Goal: Information Seeking & Learning: Learn about a topic

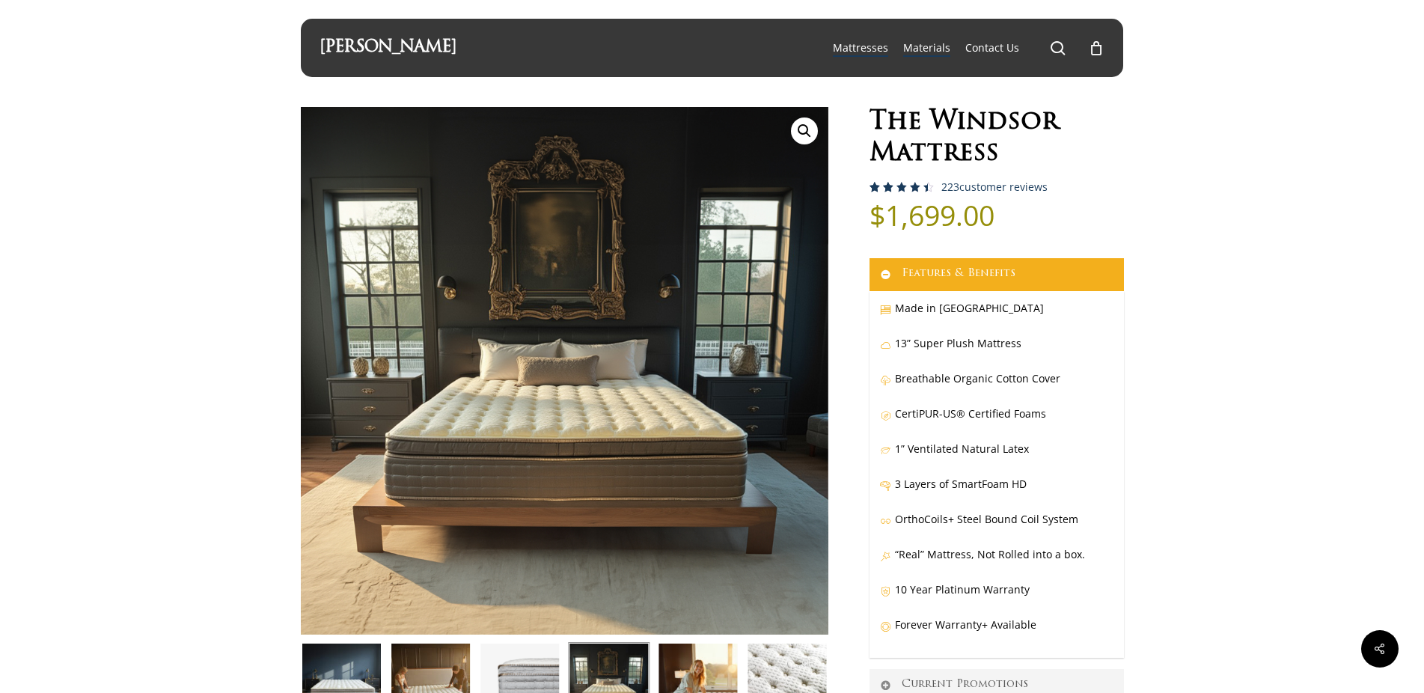
select select "FULL"
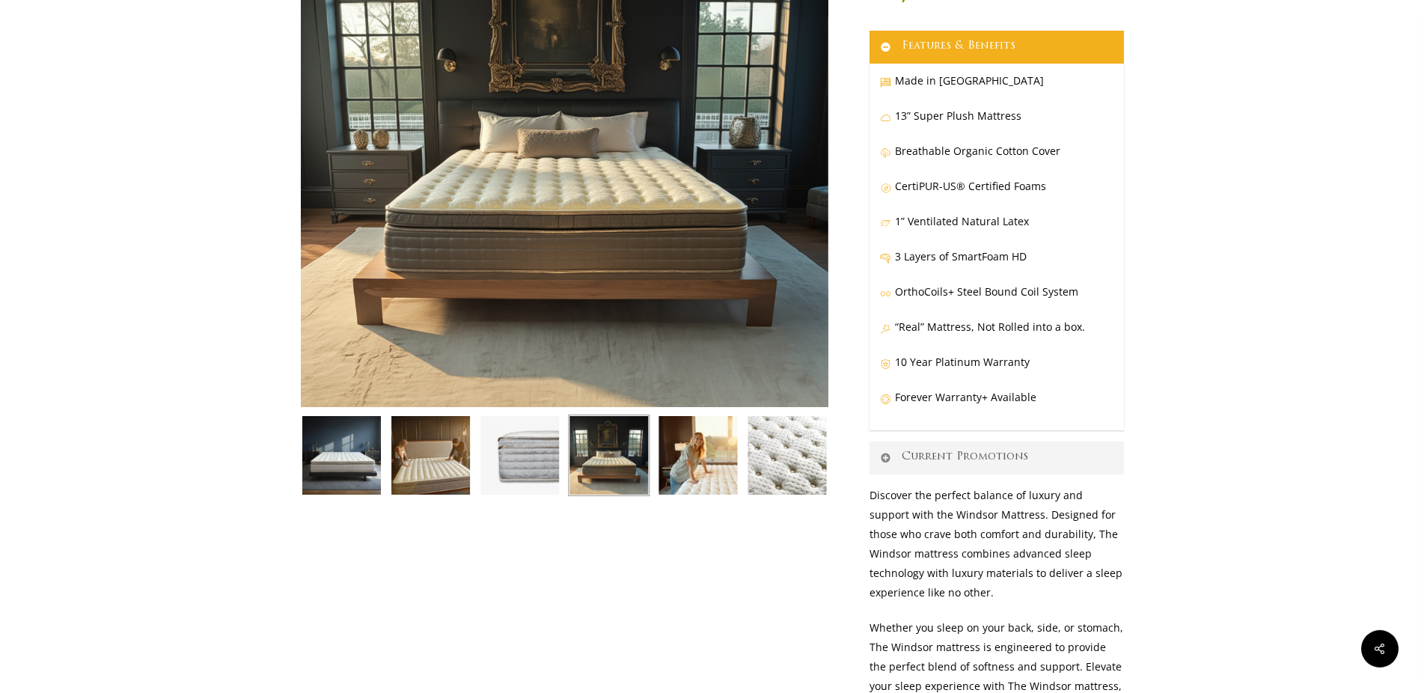
scroll to position [229, 0]
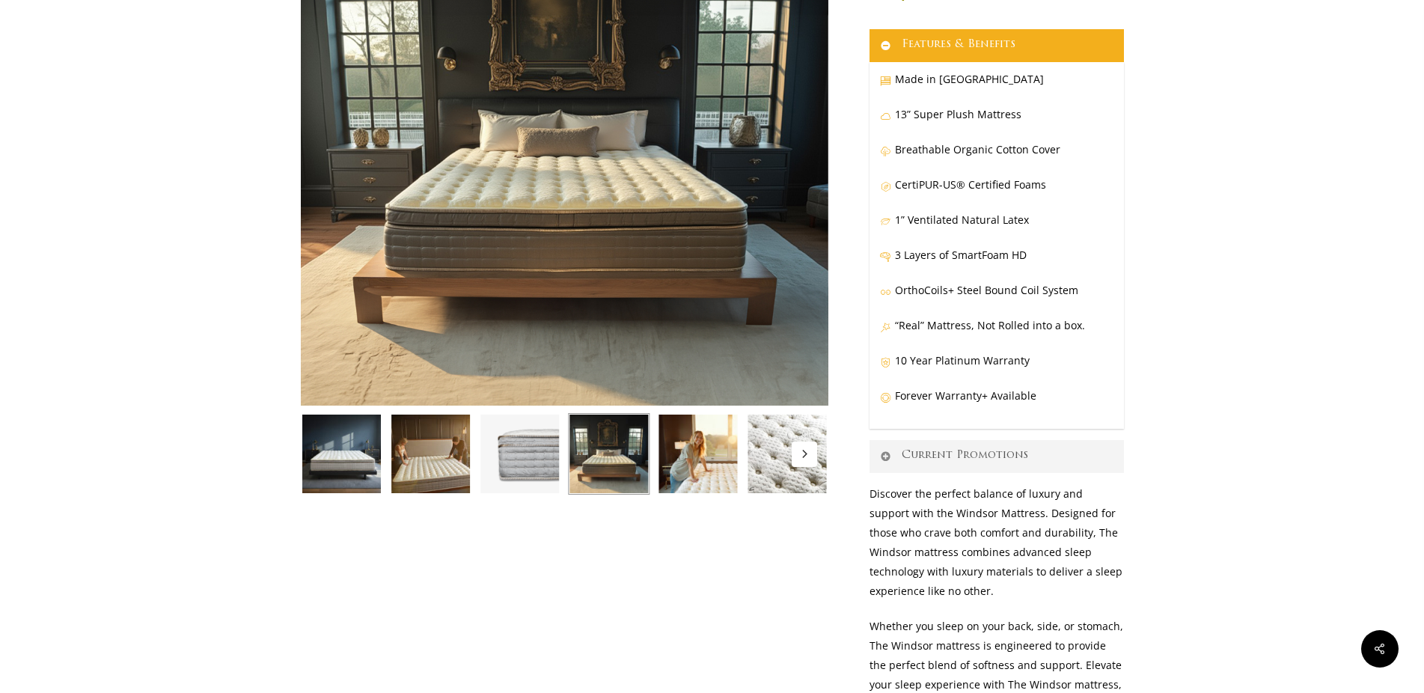
click at [525, 453] on img at bounding box center [520, 454] width 82 height 82
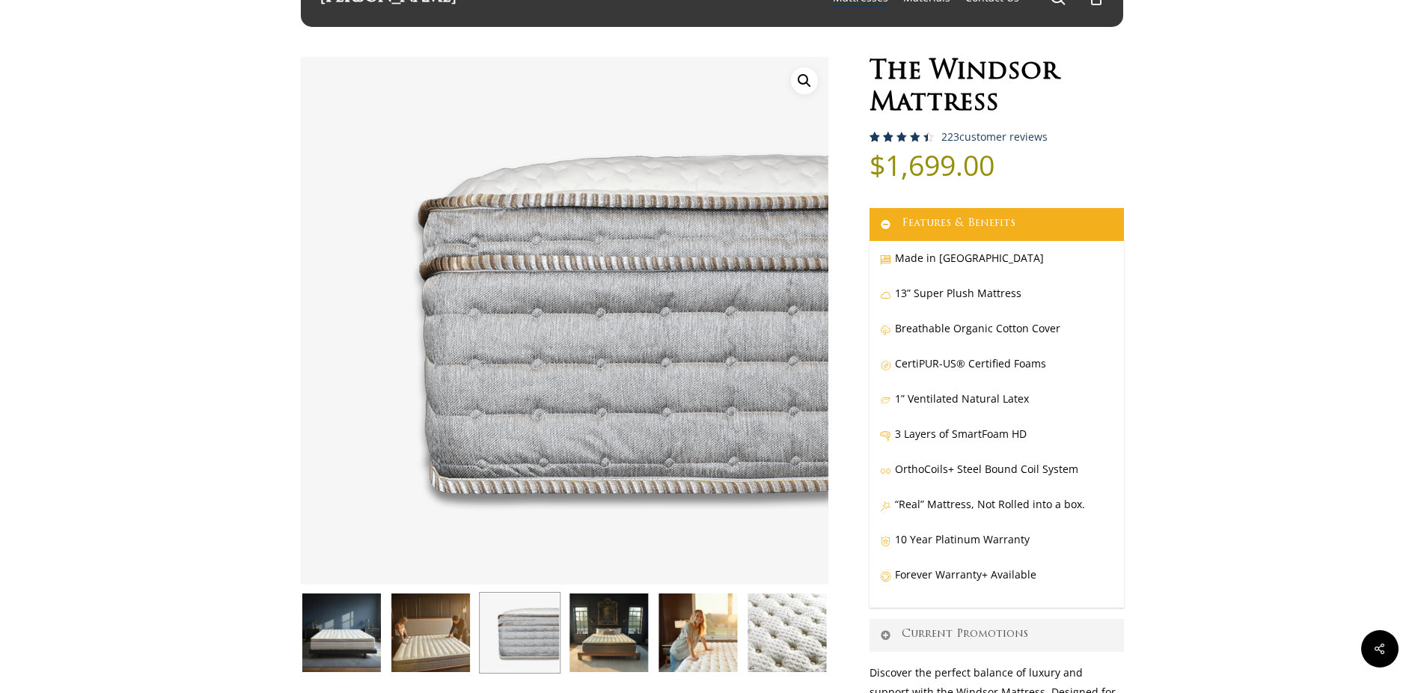
scroll to position [76, 0]
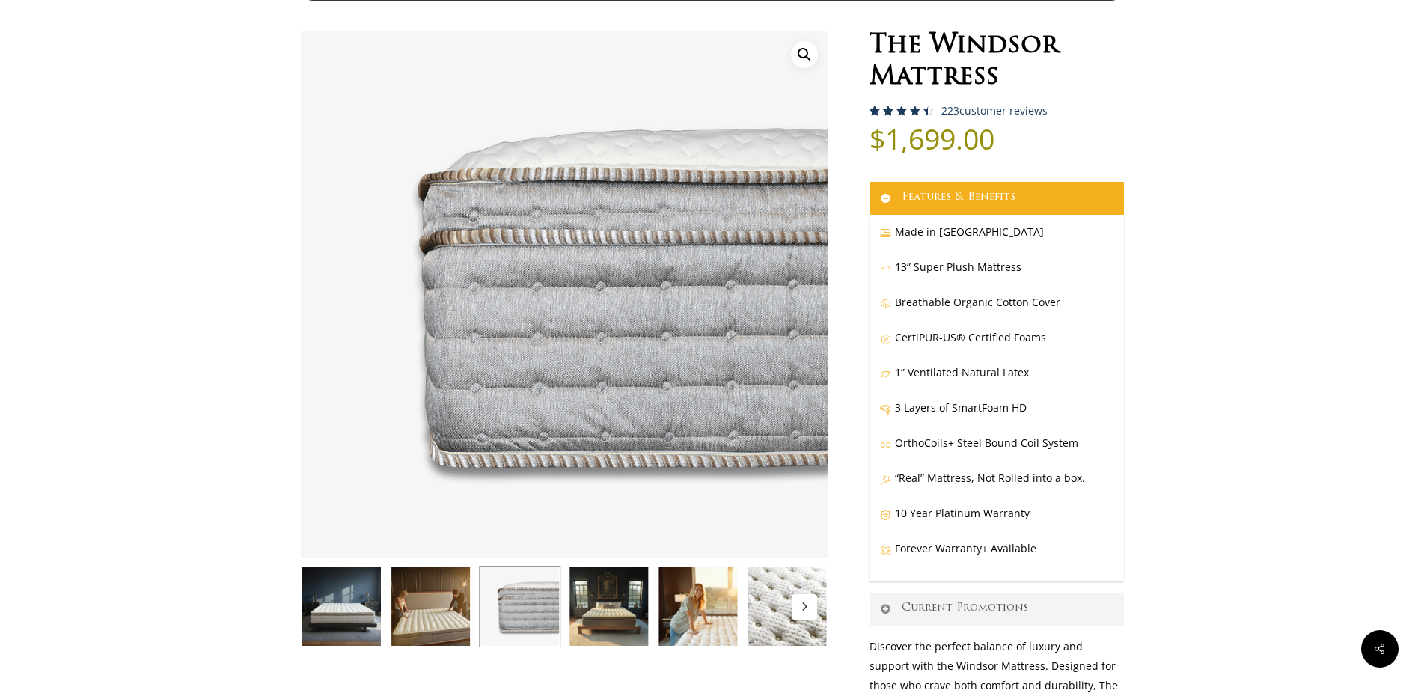
click at [803, 608] on icon "Next" at bounding box center [803, 605] width 7 height 7
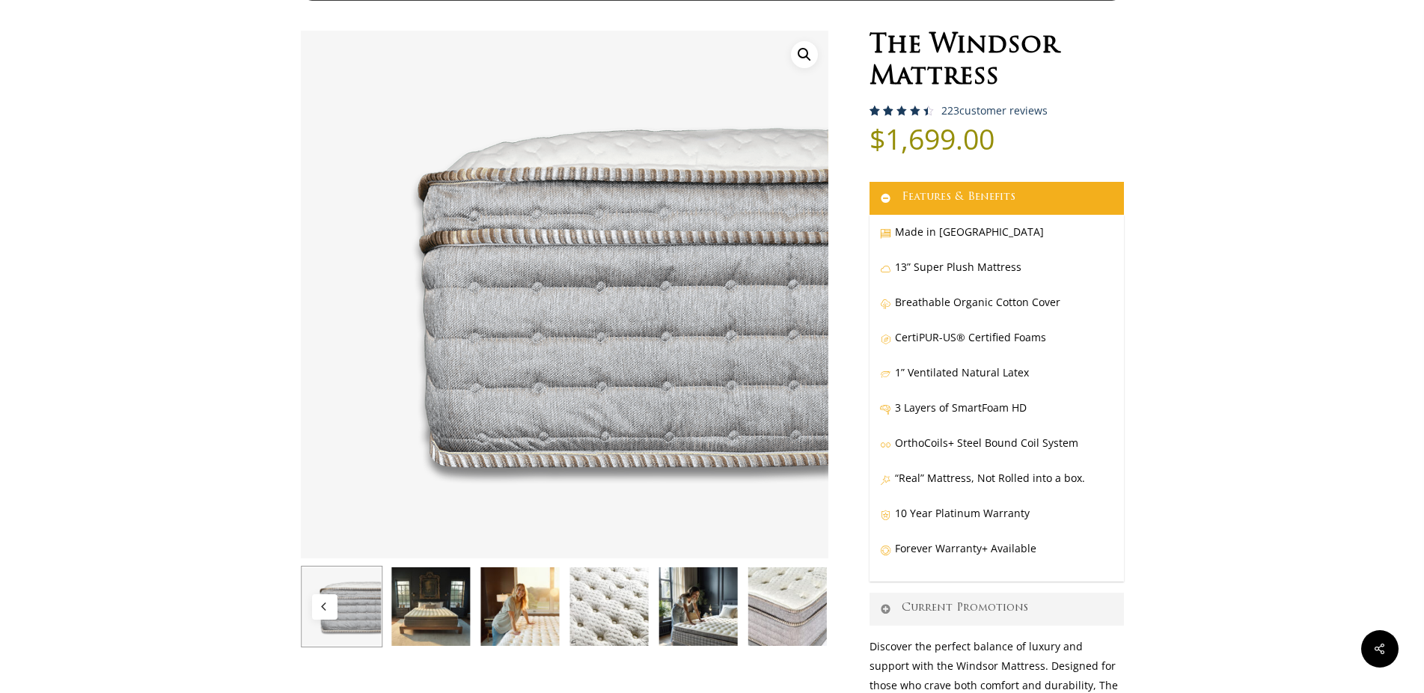
click at [800, 608] on img at bounding box center [787, 607] width 82 height 82
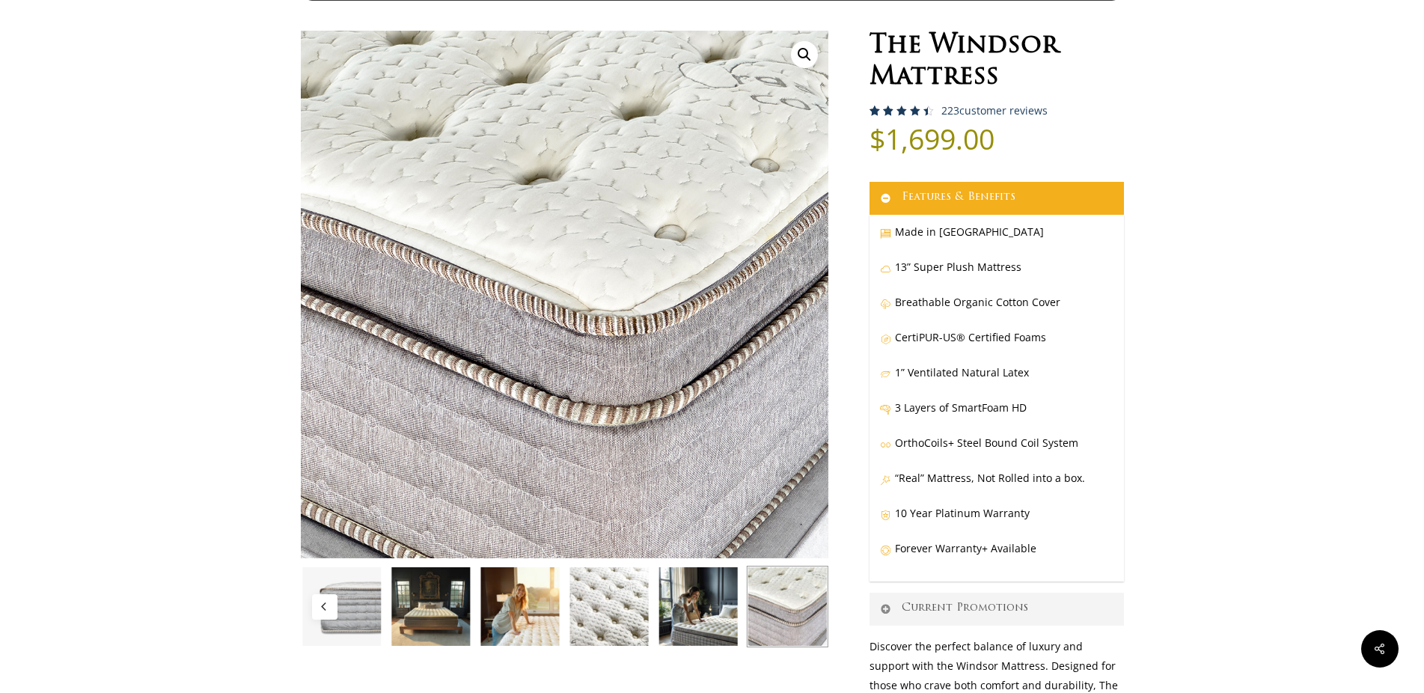
click at [693, 617] on img at bounding box center [698, 607] width 82 height 82
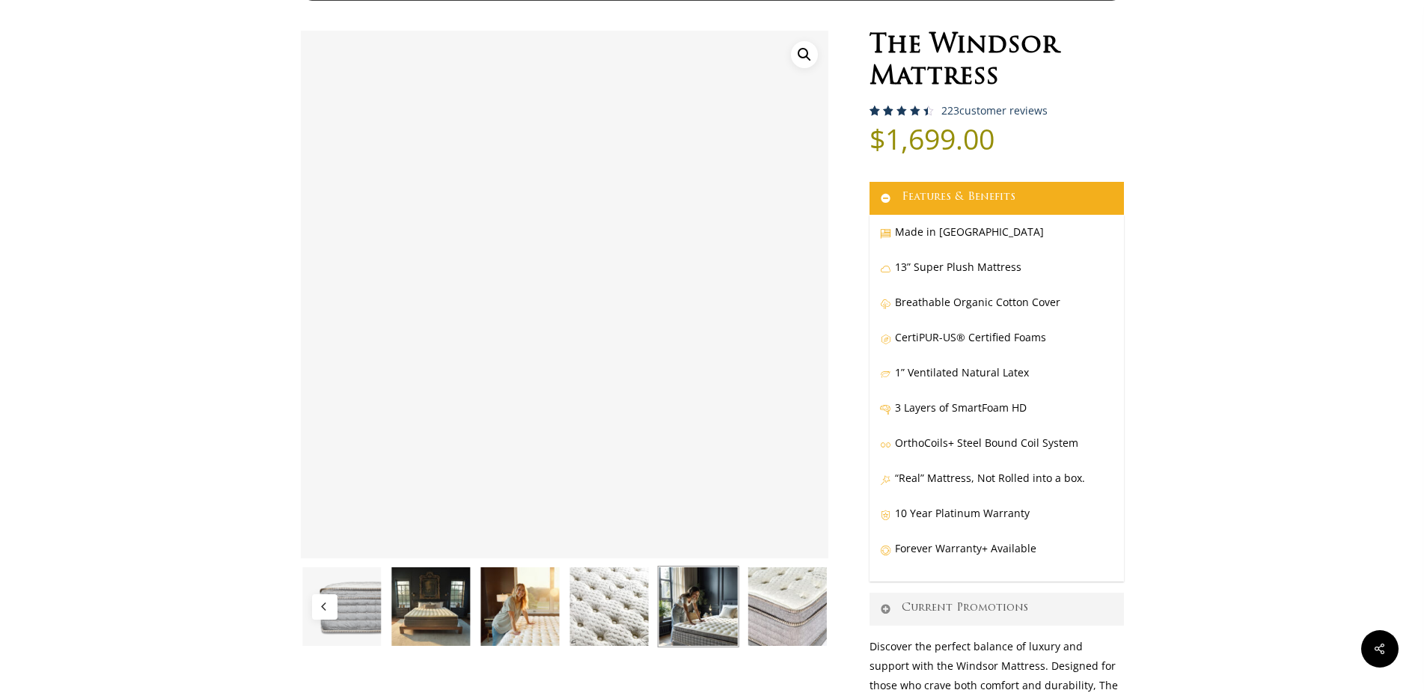
click at [617, 609] on img at bounding box center [609, 607] width 82 height 82
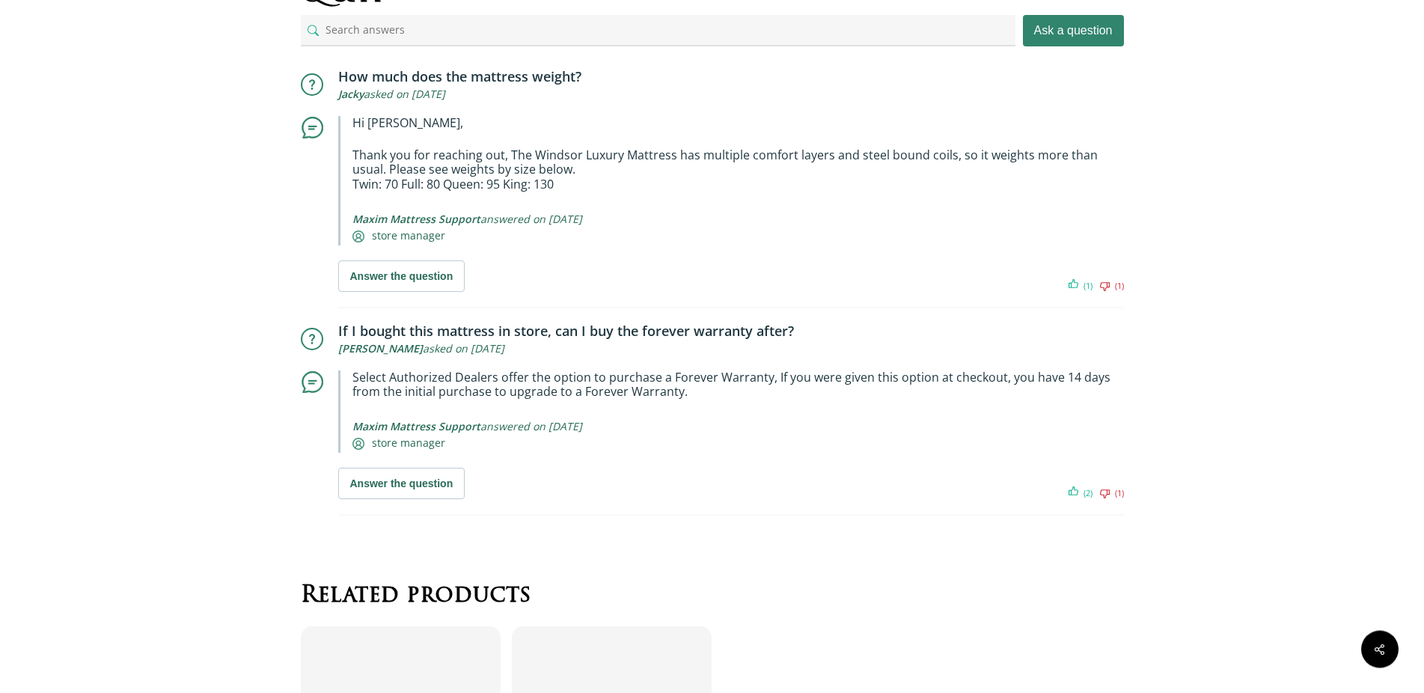
scroll to position [10837, 0]
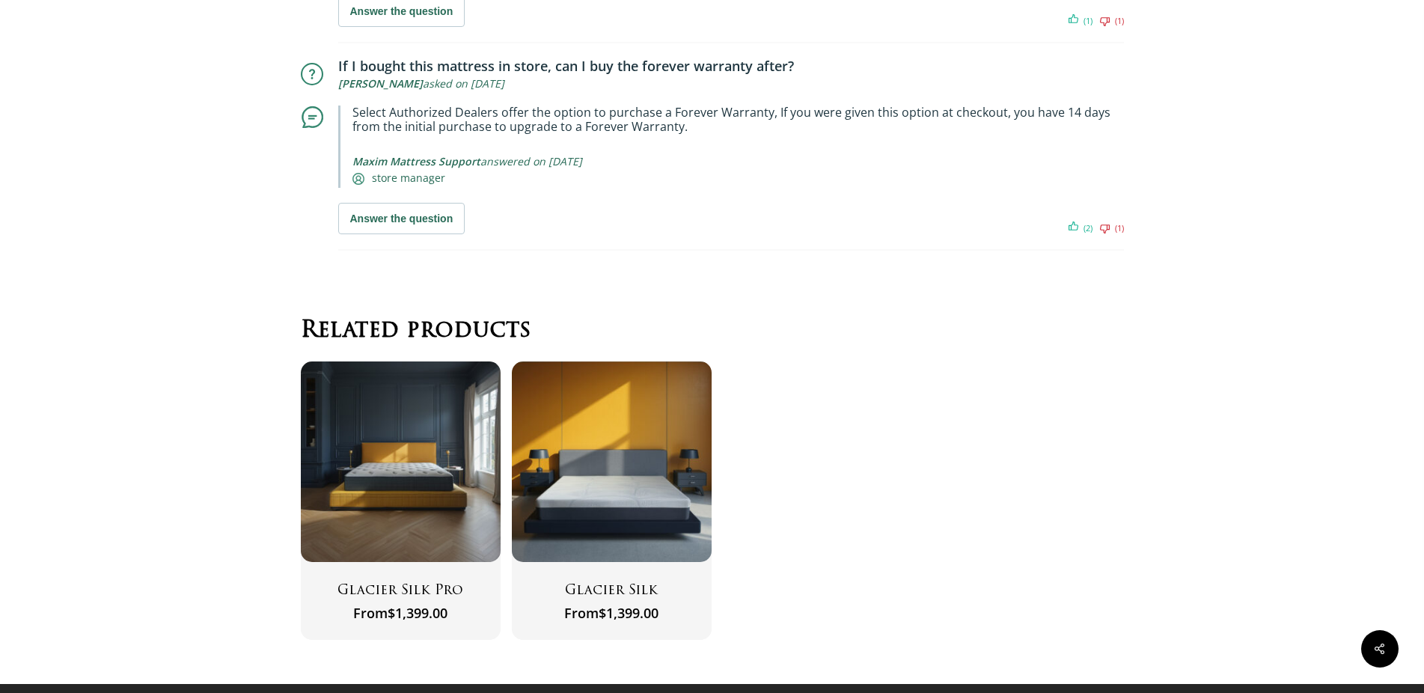
click at [971, 316] on h2 "Related products" at bounding box center [712, 331] width 823 height 30
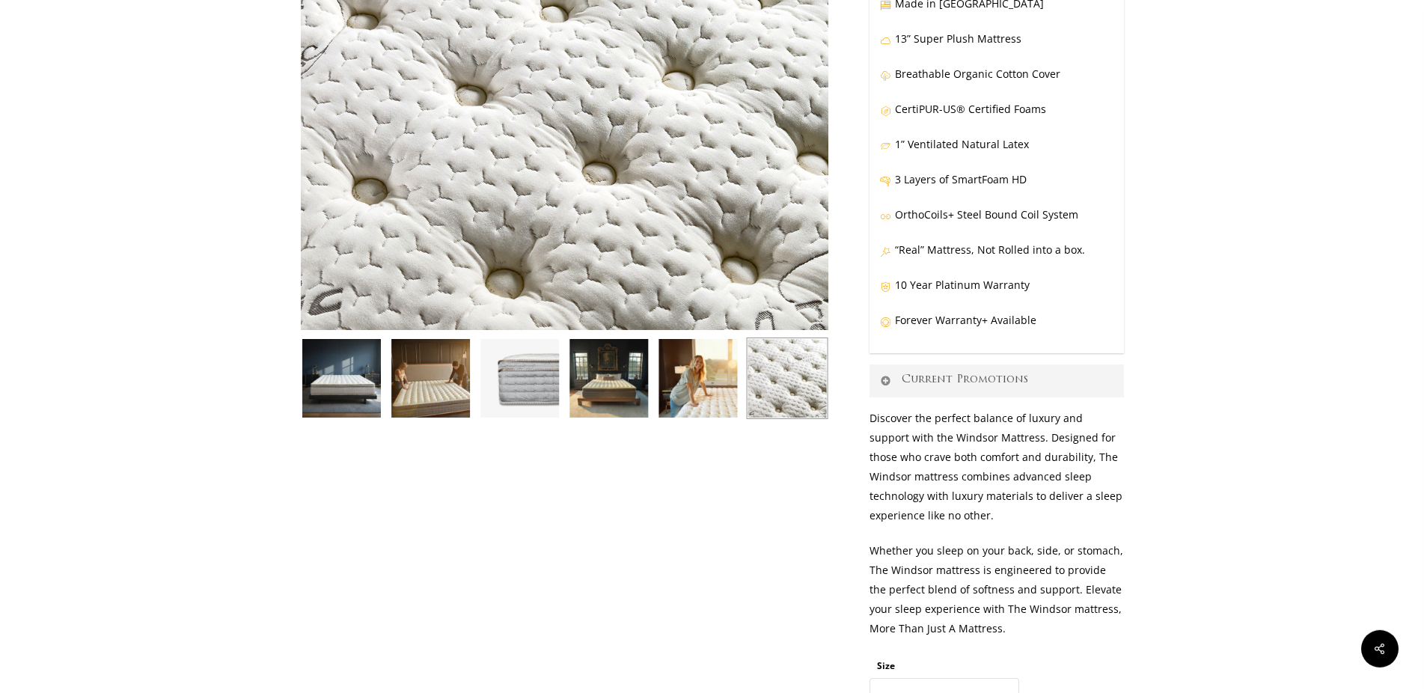
scroll to position [305, 0]
click at [884, 381] on icon at bounding box center [885, 379] width 13 height 12
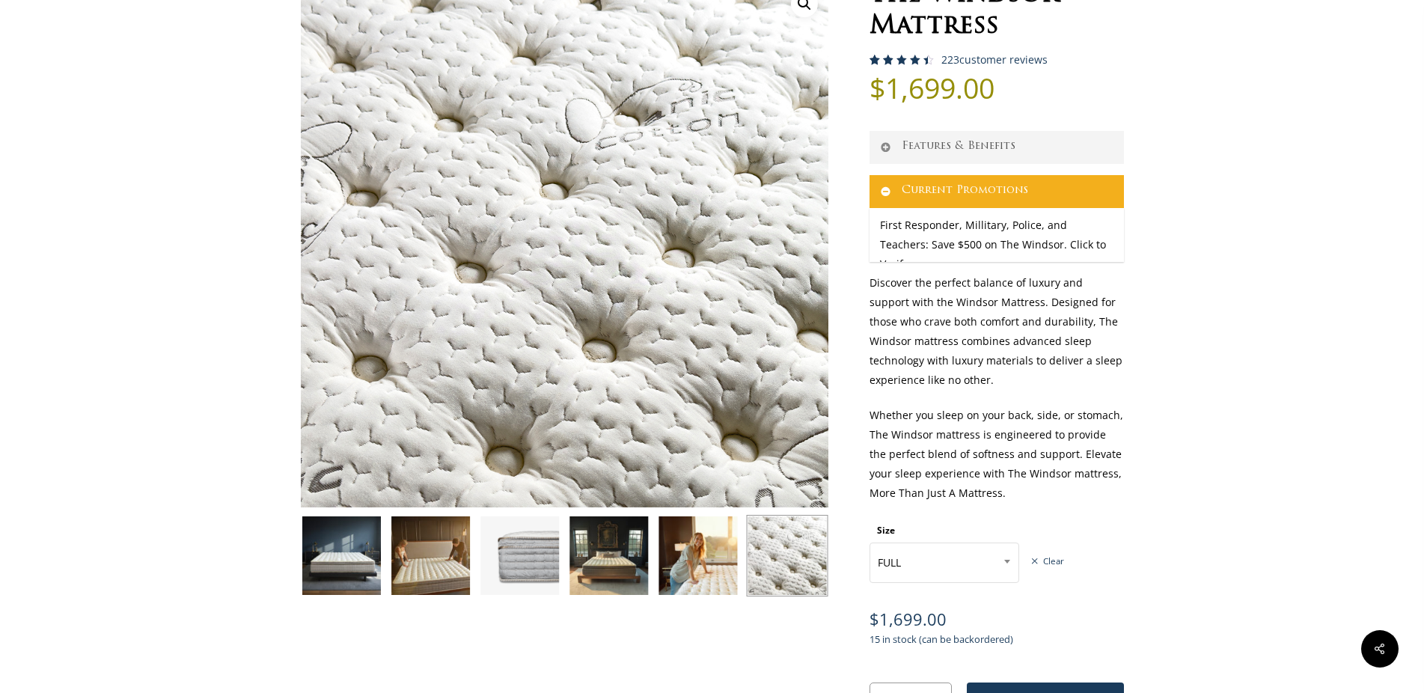
scroll to position [51, 0]
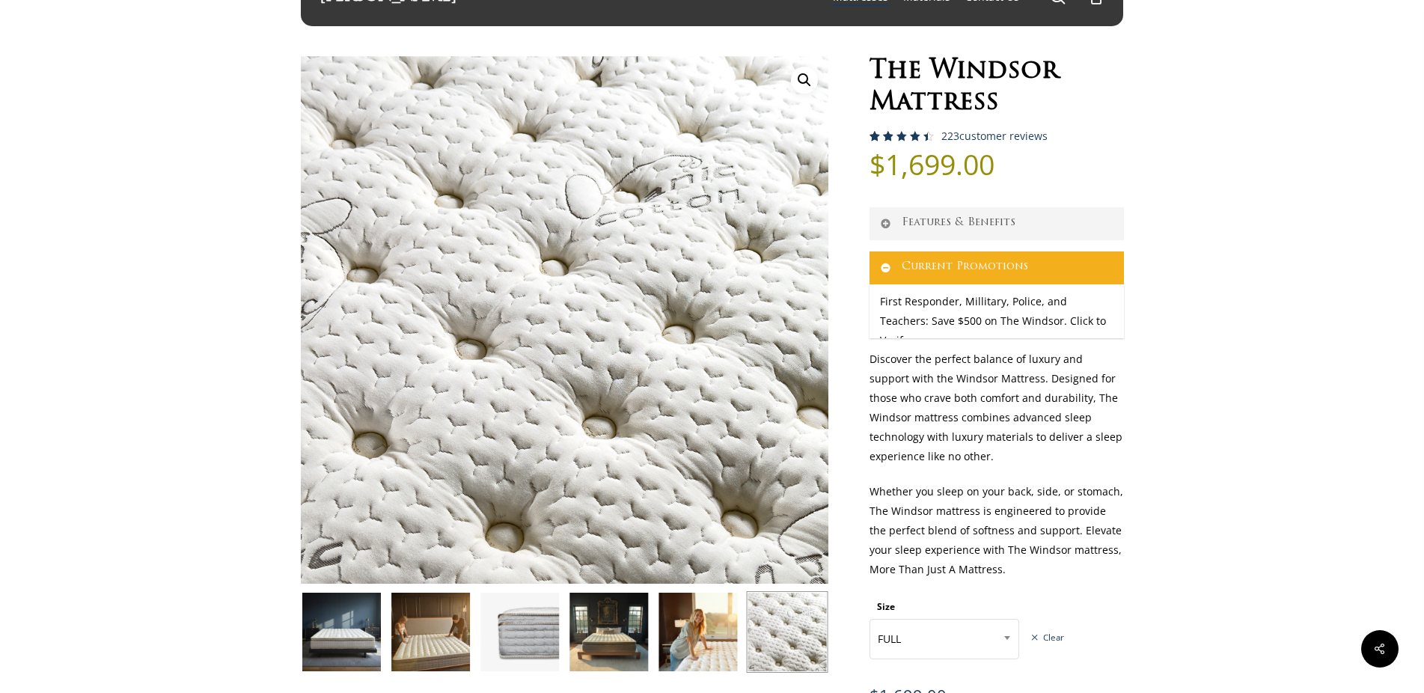
click at [886, 266] on icon at bounding box center [885, 267] width 13 height 12
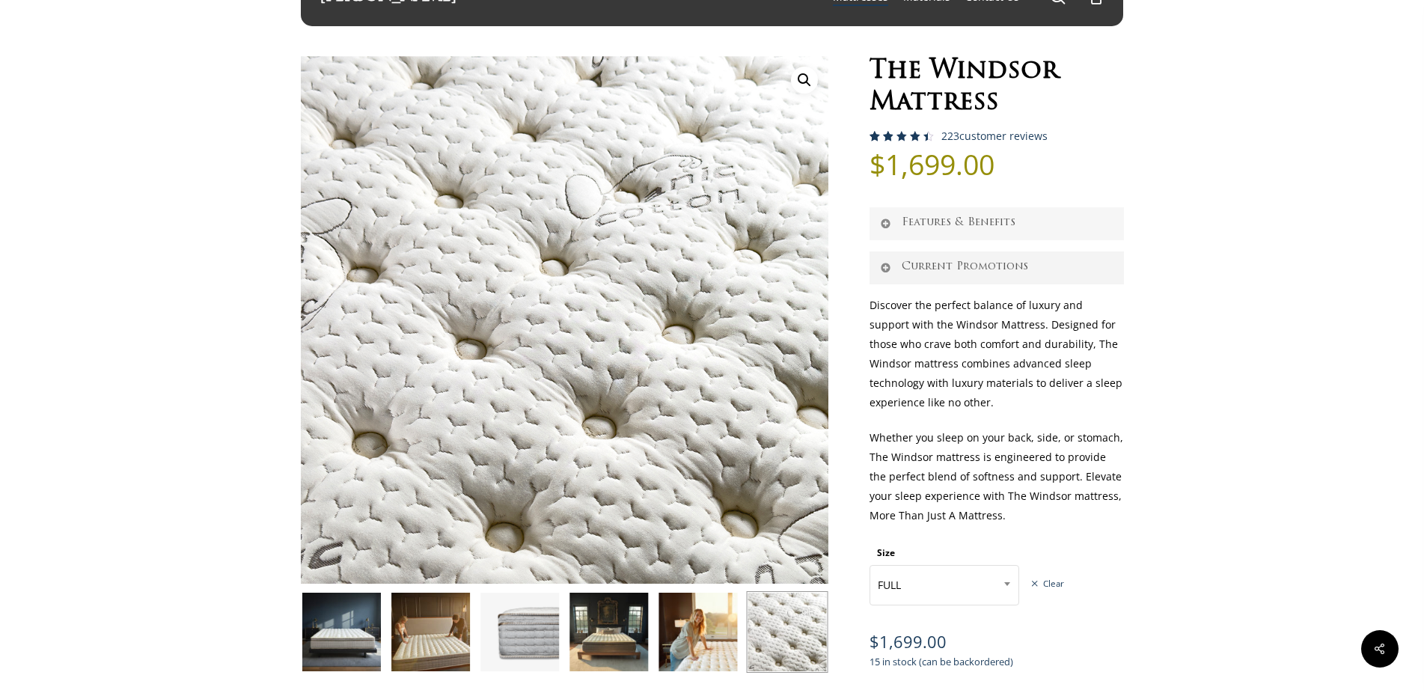
click at [884, 223] on icon at bounding box center [885, 223] width 13 height 12
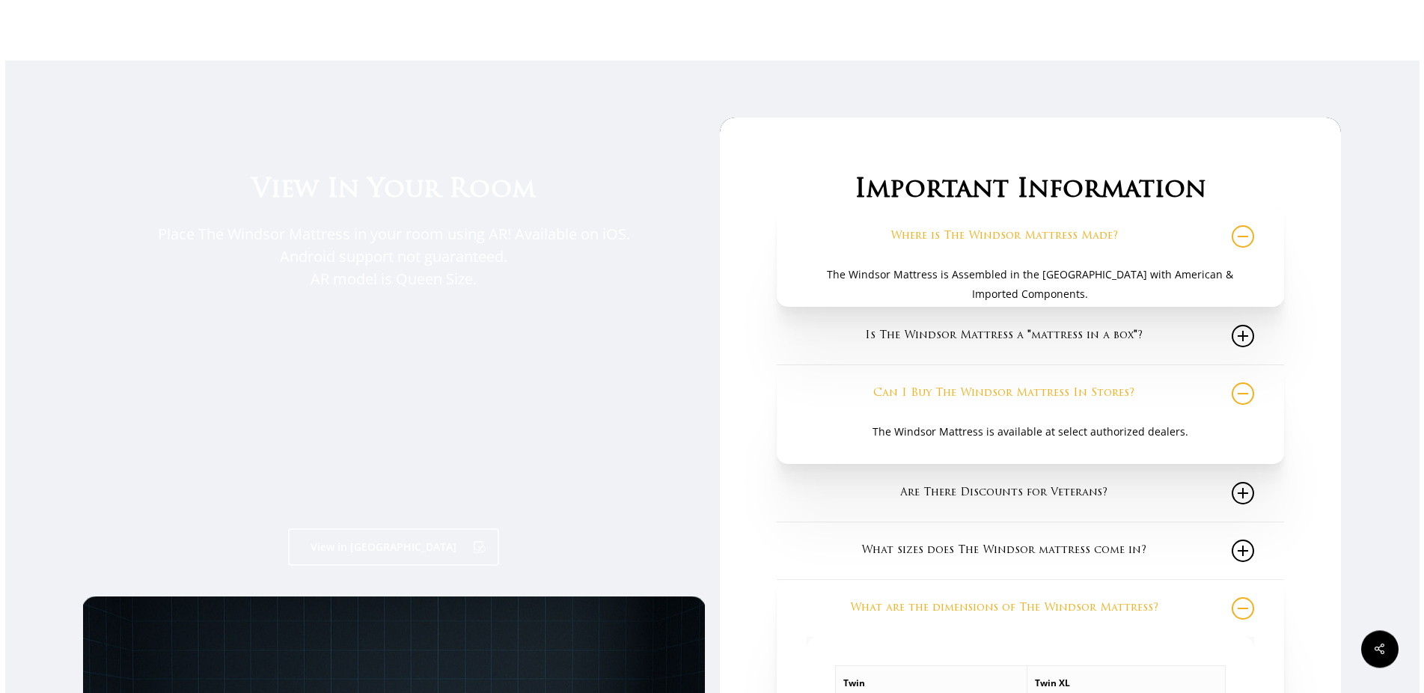
scroll to position [2569, 0]
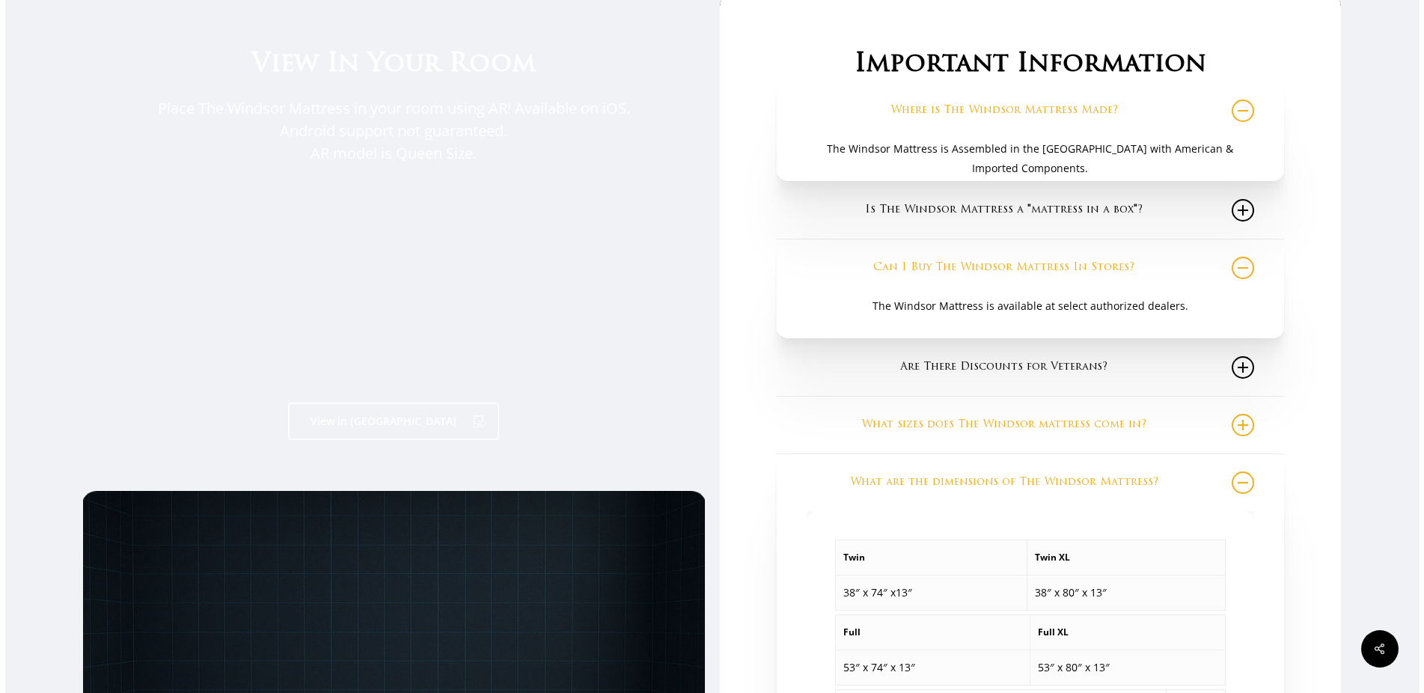
click at [884, 428] on link "What sizes does The Windsor mattress come in?" at bounding box center [1030, 425] width 447 height 57
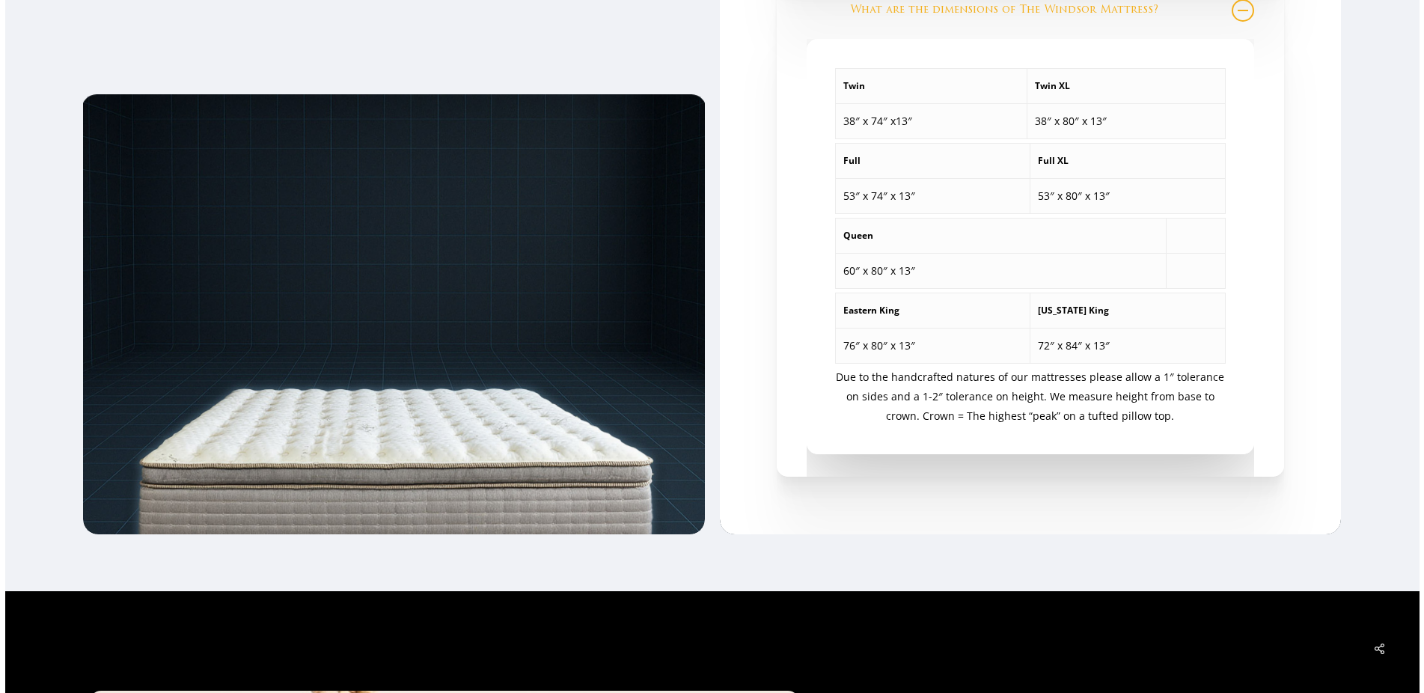
scroll to position [3485, 0]
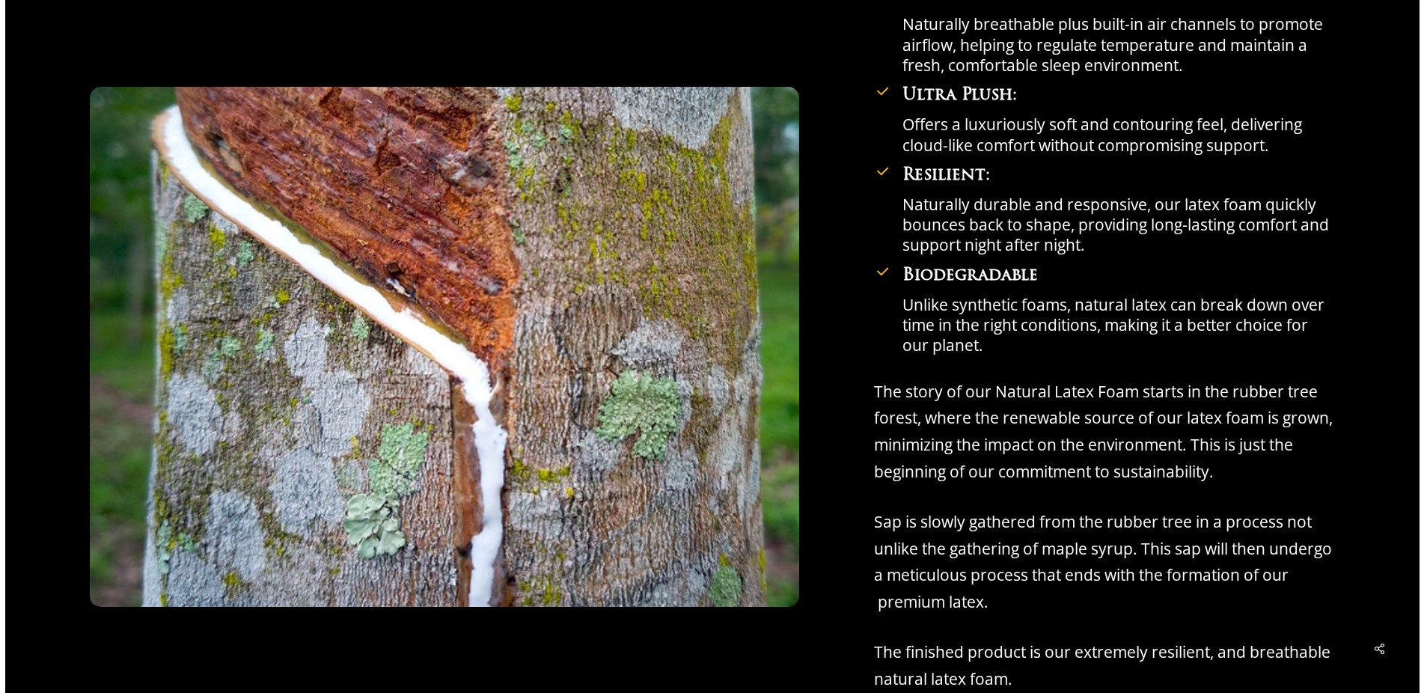
scroll to position [5317, 0]
